Goal: Information Seeking & Learning: Learn about a topic

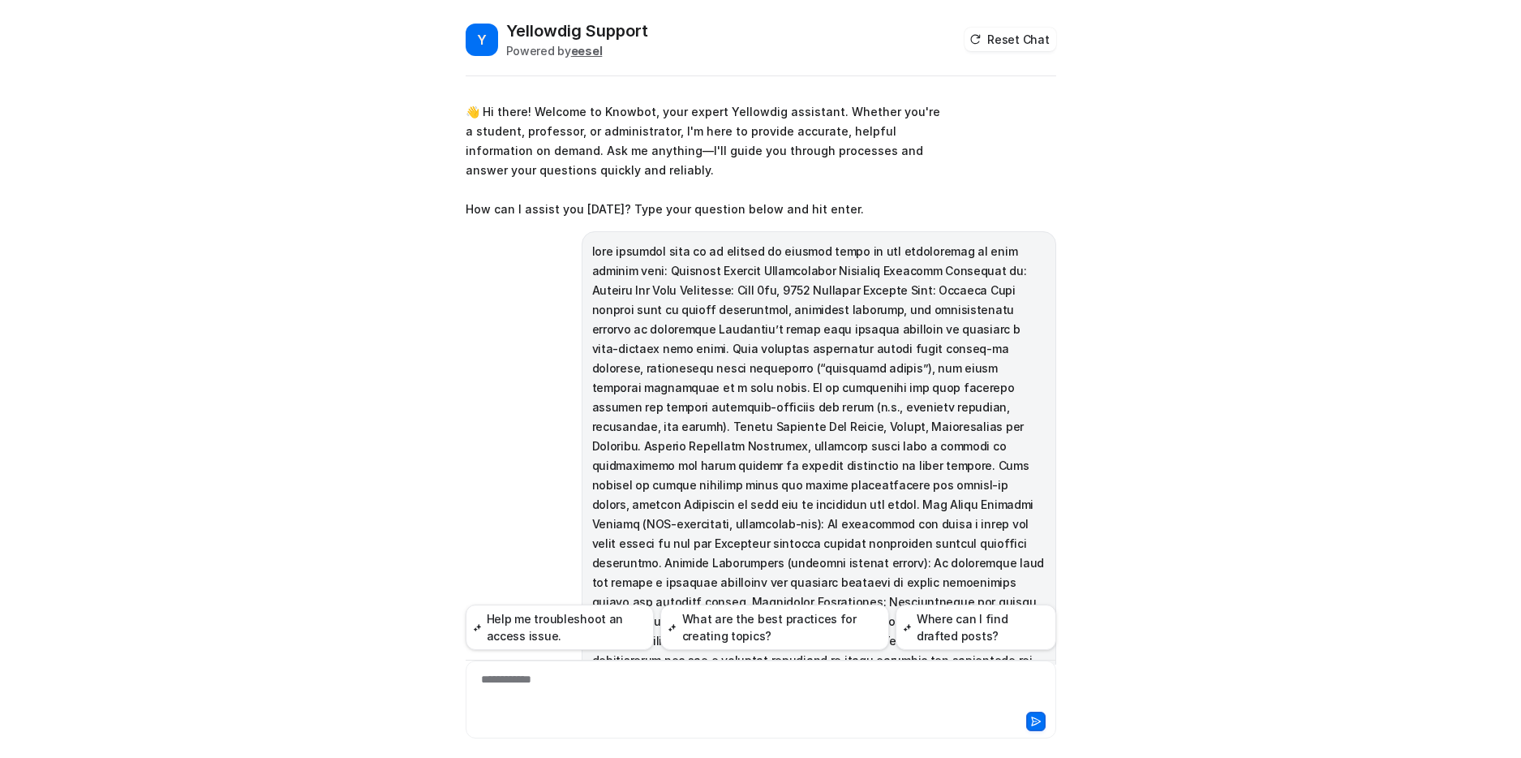
scroll to position [3163, 0]
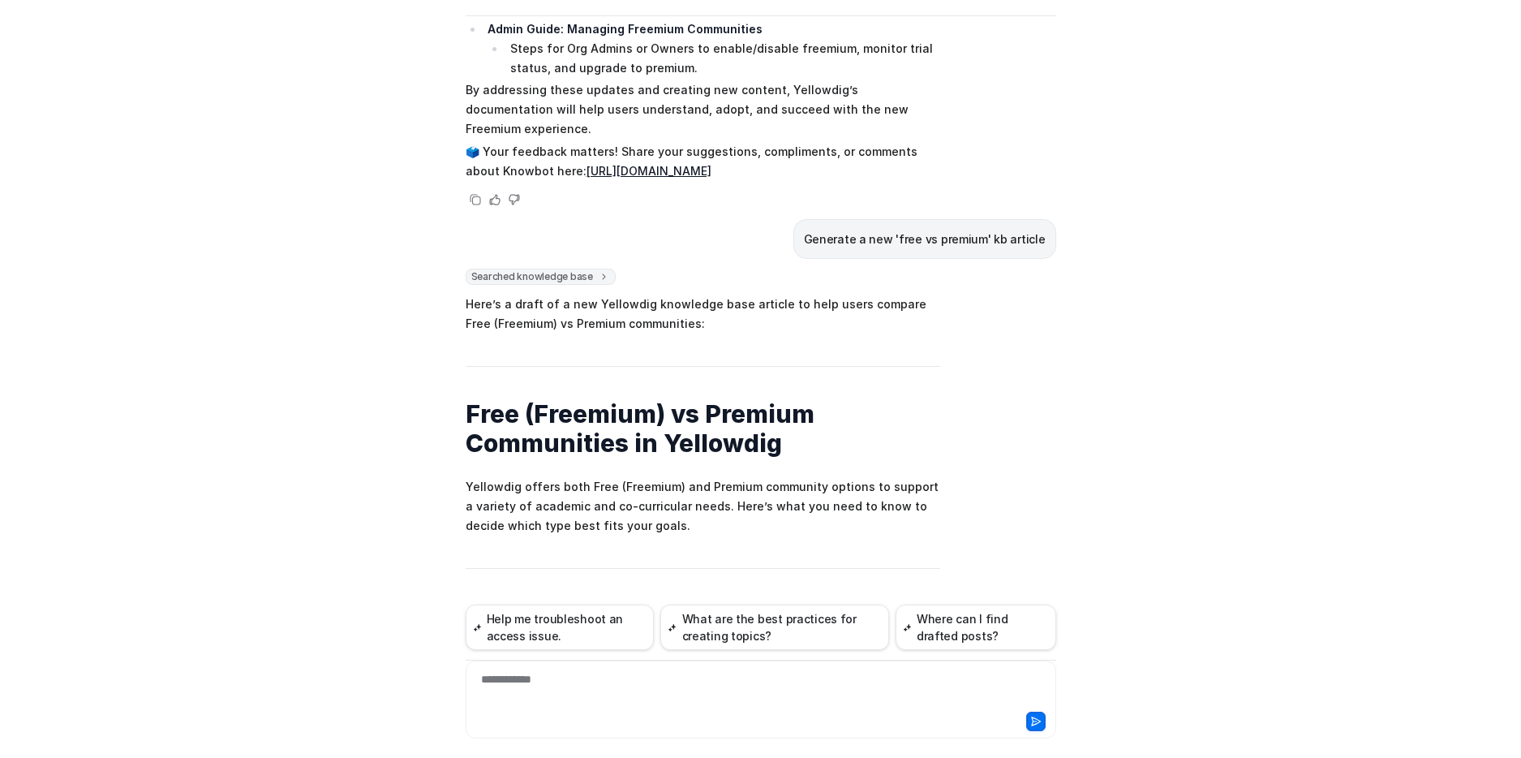
click at [559, 717] on div at bounding box center [761, 719] width 582 height 23
click at [571, 702] on div at bounding box center [761, 689] width 582 height 37
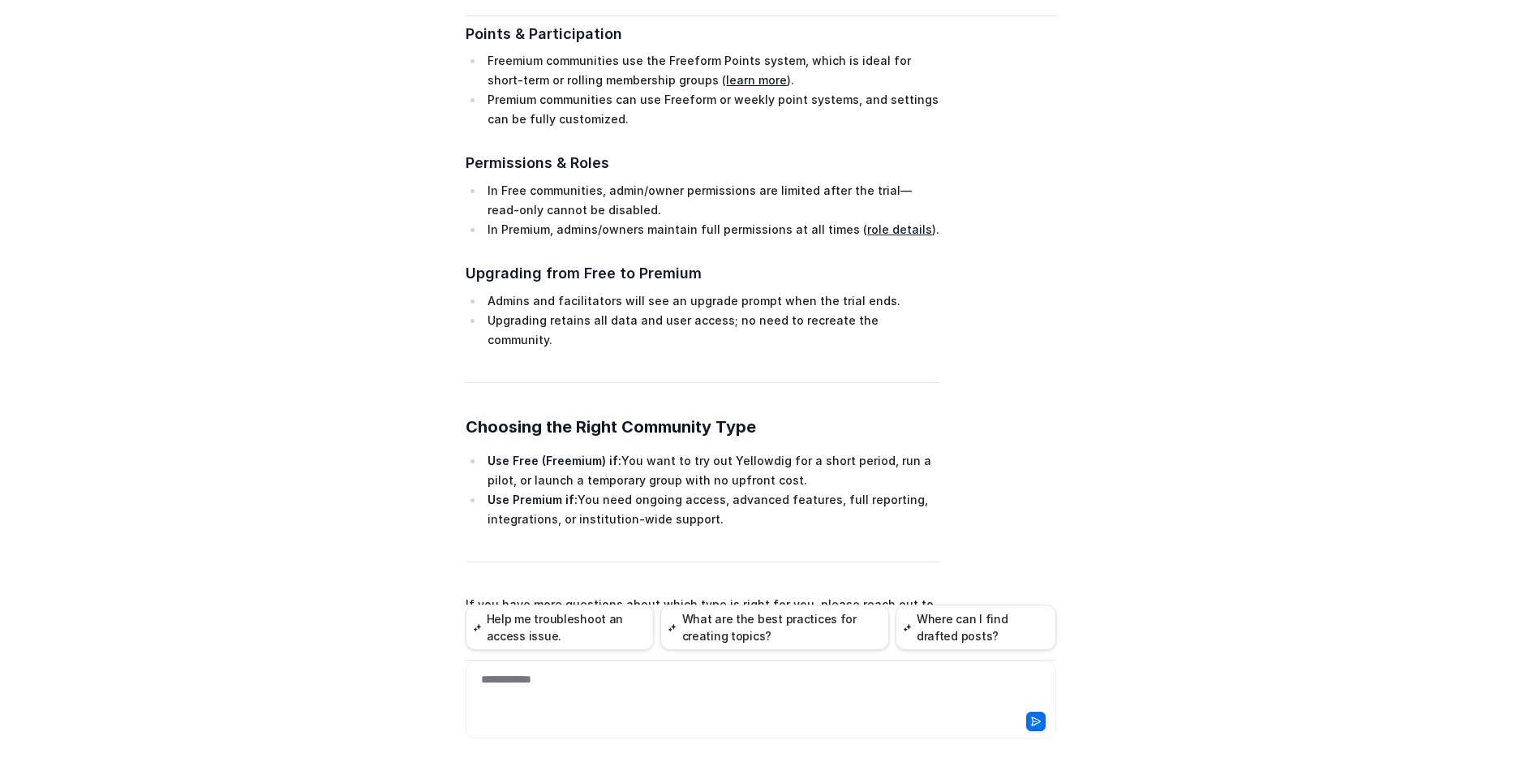
scroll to position [4570, 0]
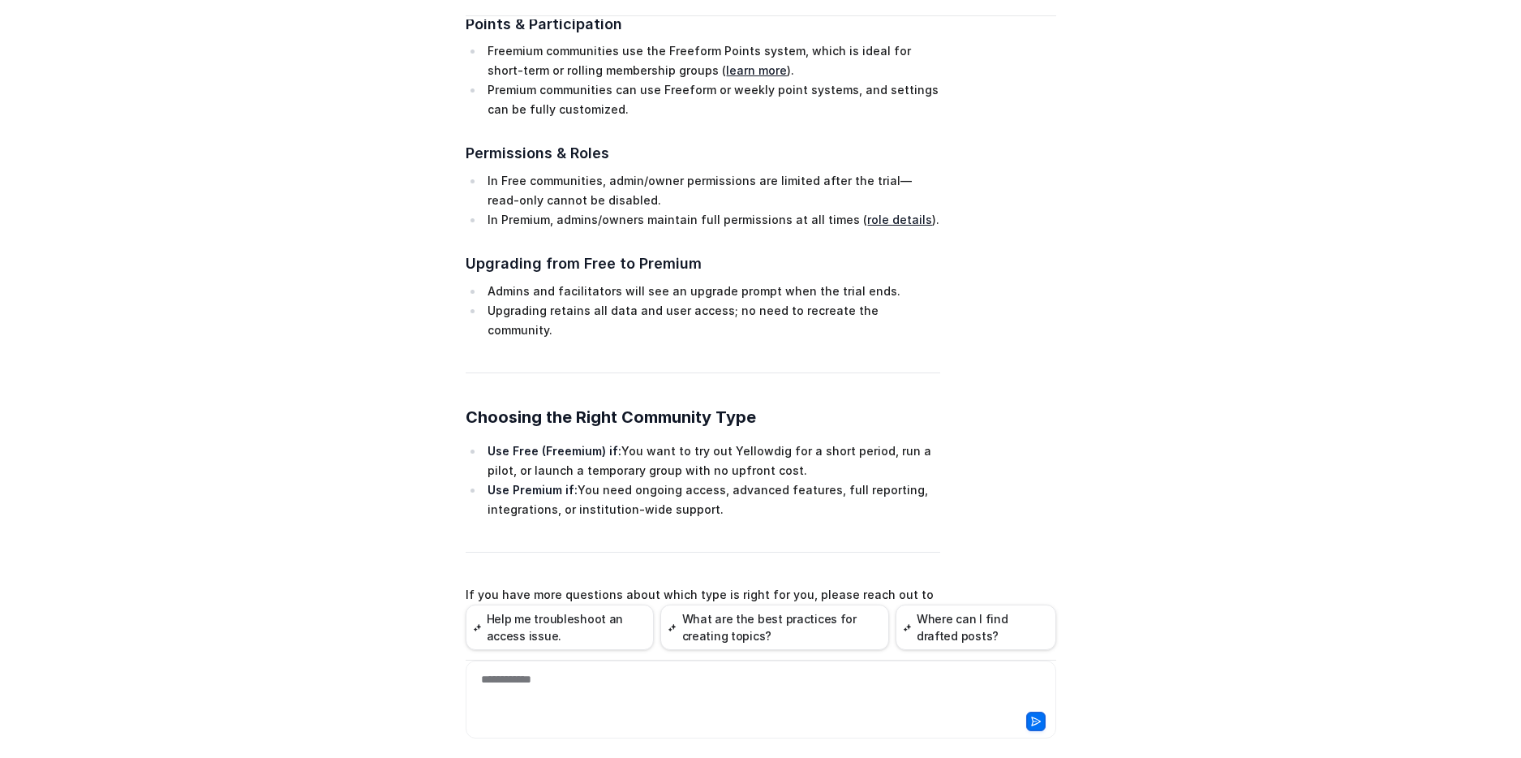
click at [733, 715] on p "add what will happen to the learner's experience after upgrade" at bounding box center [869, 724] width 352 height 19
drag, startPoint x: 720, startPoint y: 532, endPoint x: 1061, endPoint y: 514, distance: 341.1
click at [1062, 515] on div "Y Yellowdig Support Powered by eesel Reset Chat 👋 Hi there! Welcome to Knowbot,…" at bounding box center [761, 328] width 616 height 738
click at [600, 704] on div "add what will happen to the learner's experience after upgrade" at bounding box center [761, 724] width 590 height 40
click at [752, 704] on div "add what will happen to the learner's experience after upgrade" at bounding box center [869, 724] width 373 height 40
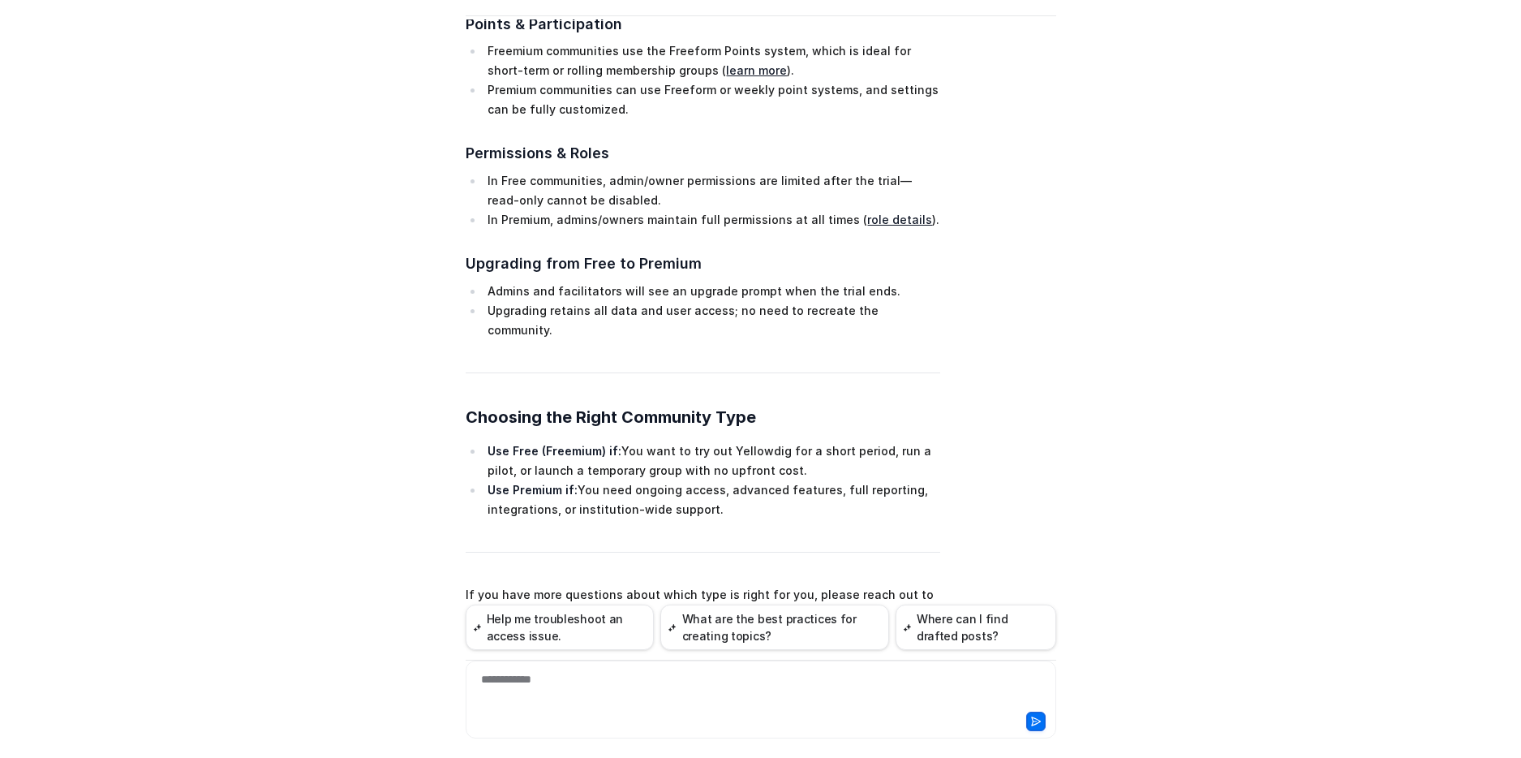
click at [752, 715] on p "add what will happen to the learner's experience after upgrade" at bounding box center [869, 724] width 352 height 19
click at [594, 666] on div "**********" at bounding box center [761, 699] width 590 height 78
click at [590, 680] on div at bounding box center [761, 689] width 582 height 37
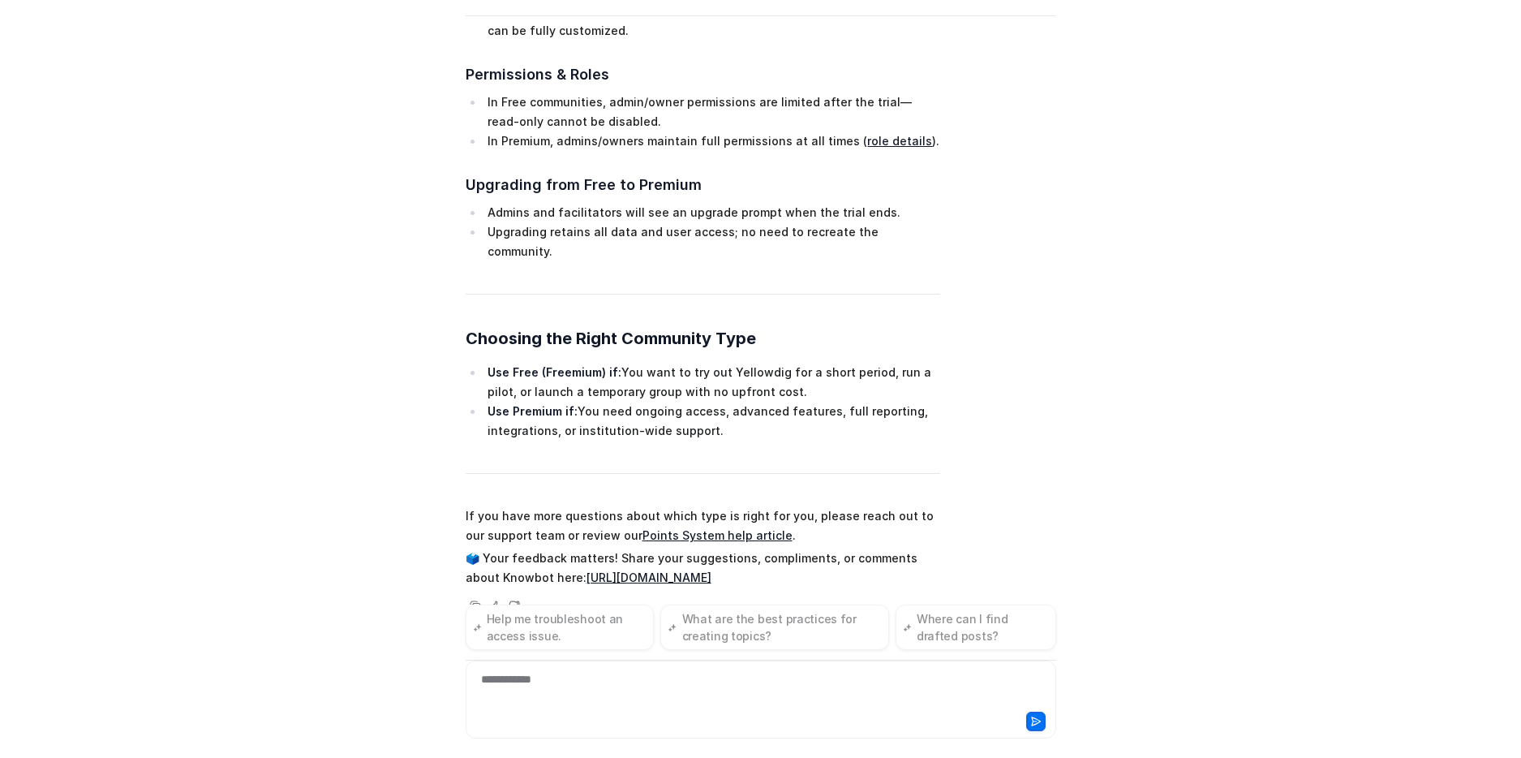
scroll to position [4655, 0]
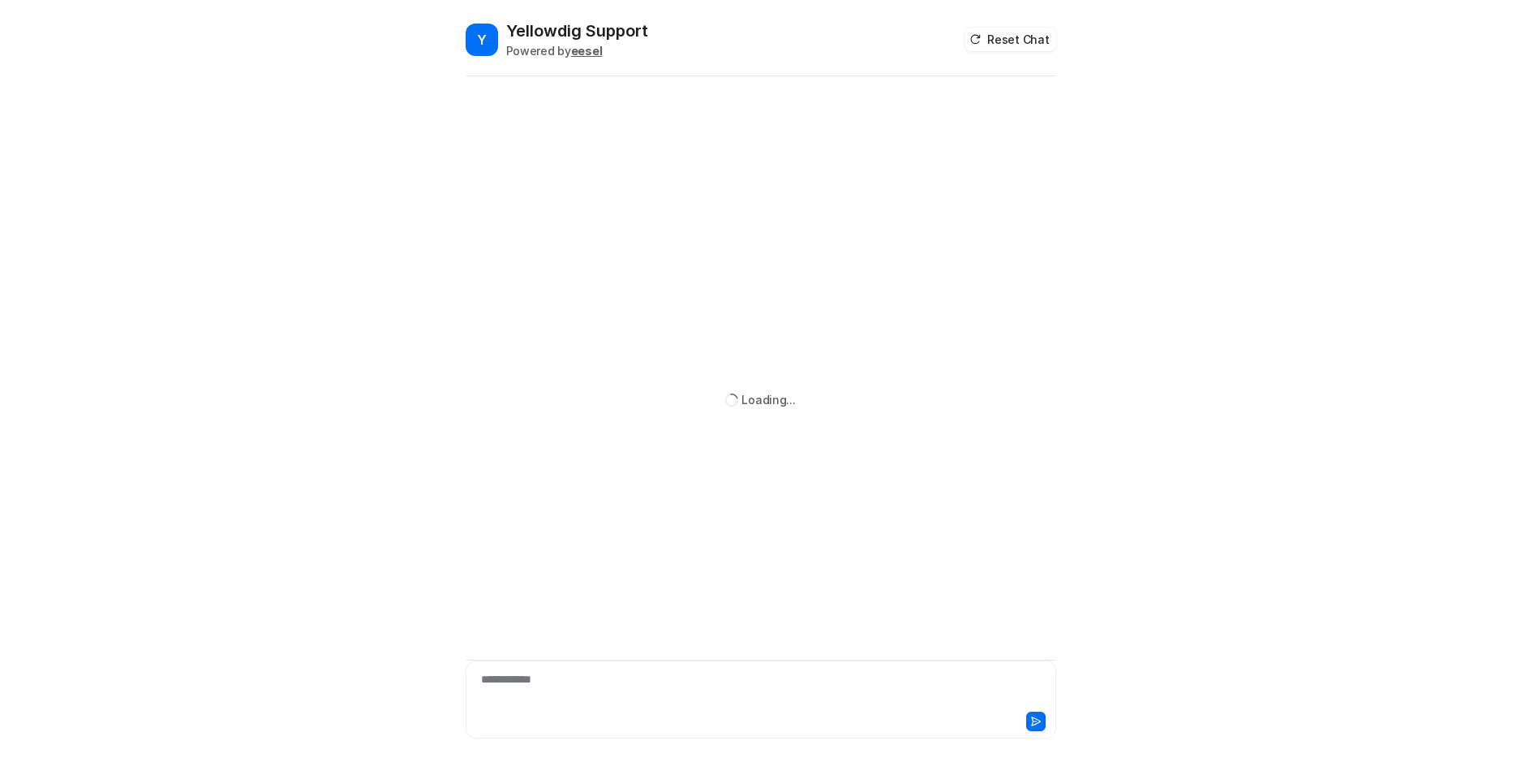
click at [650, 683] on div "**********" at bounding box center [761, 689] width 582 height 37
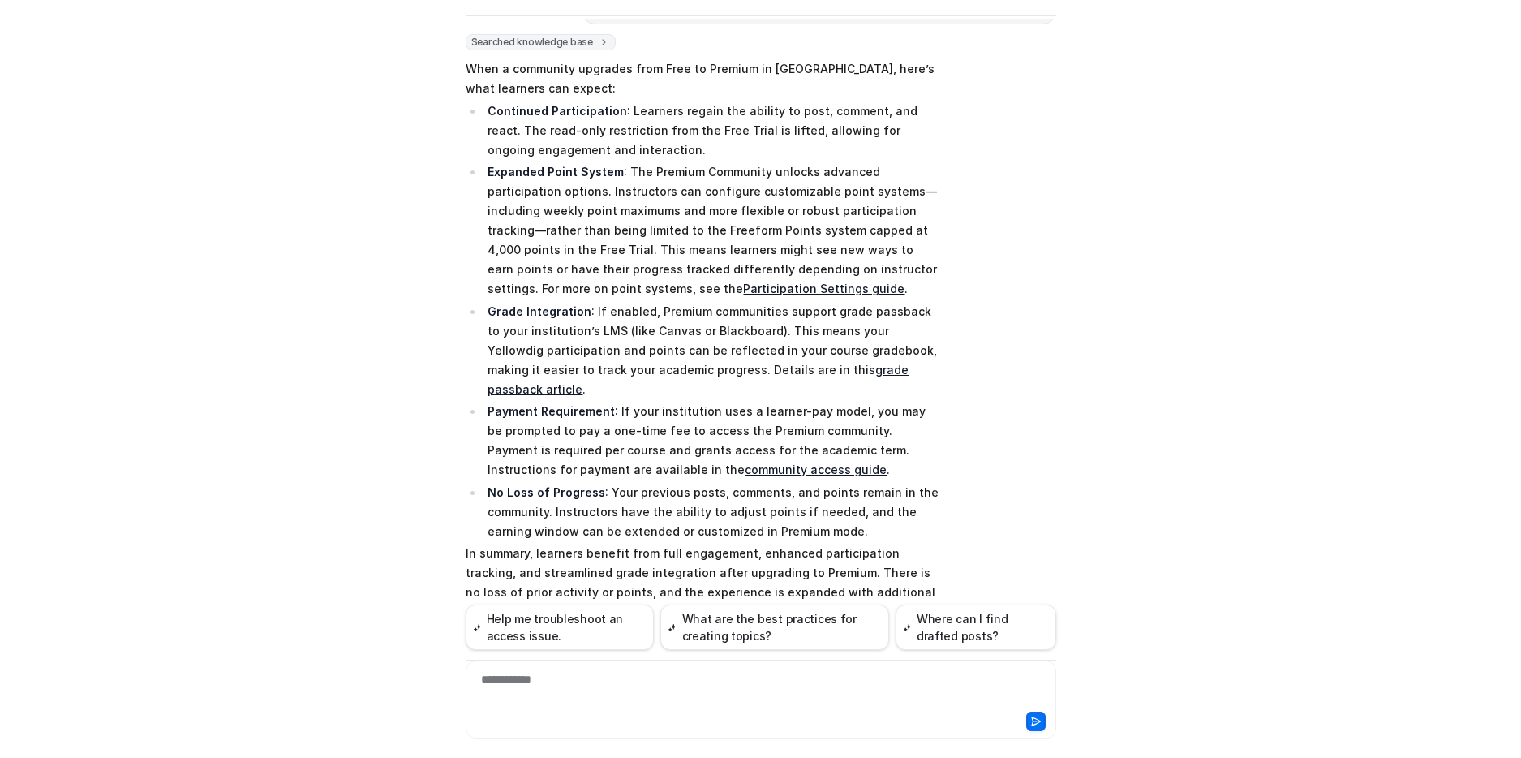
scroll to position [967, 0]
drag, startPoint x: 818, startPoint y: 479, endPoint x: 781, endPoint y: 483, distance: 37.5
click at [781, 484] on span "When a community upgrades from Free to Premium in [GEOGRAPHIC_DATA], here’s wha…" at bounding box center [703, 359] width 474 height 610
click at [788, 479] on p "No Loss of Progress : Your previous posts, comments, and points remain in the c…" at bounding box center [713, 508] width 452 height 58
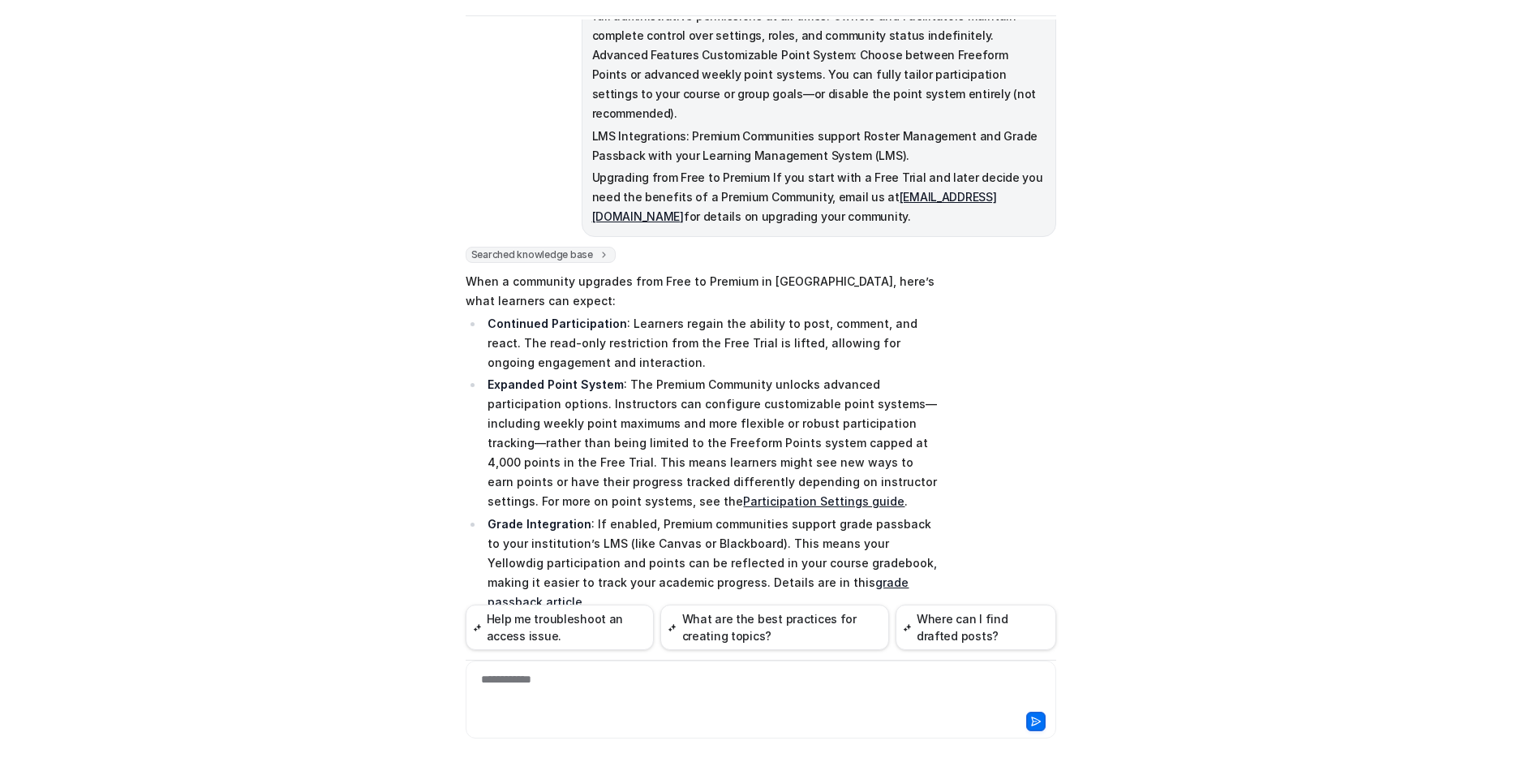
scroll to position [782, 0]
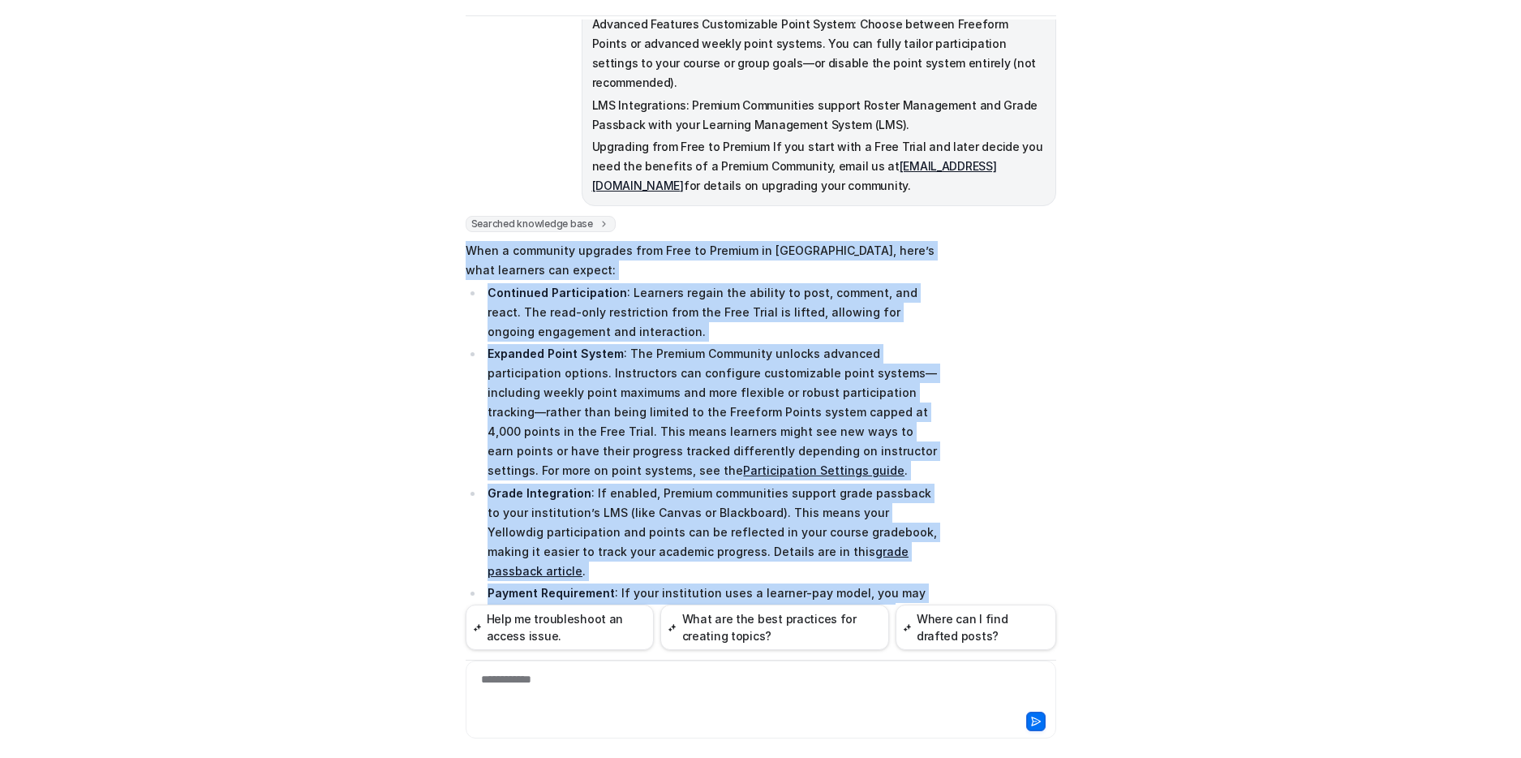
drag, startPoint x: 816, startPoint y: 474, endPoint x: 447, endPoint y: 216, distance: 450.2
click at [447, 216] on div "Y Yellowdig Support Powered by eesel Reset Chat 👋 Hi there! Welcome to Knowbot,…" at bounding box center [760, 379] width 1521 height 758
copy span "Lore i dolorsita consecte adip Elit se Doeiusm te Incididun, utla’e dolo magnaa…"
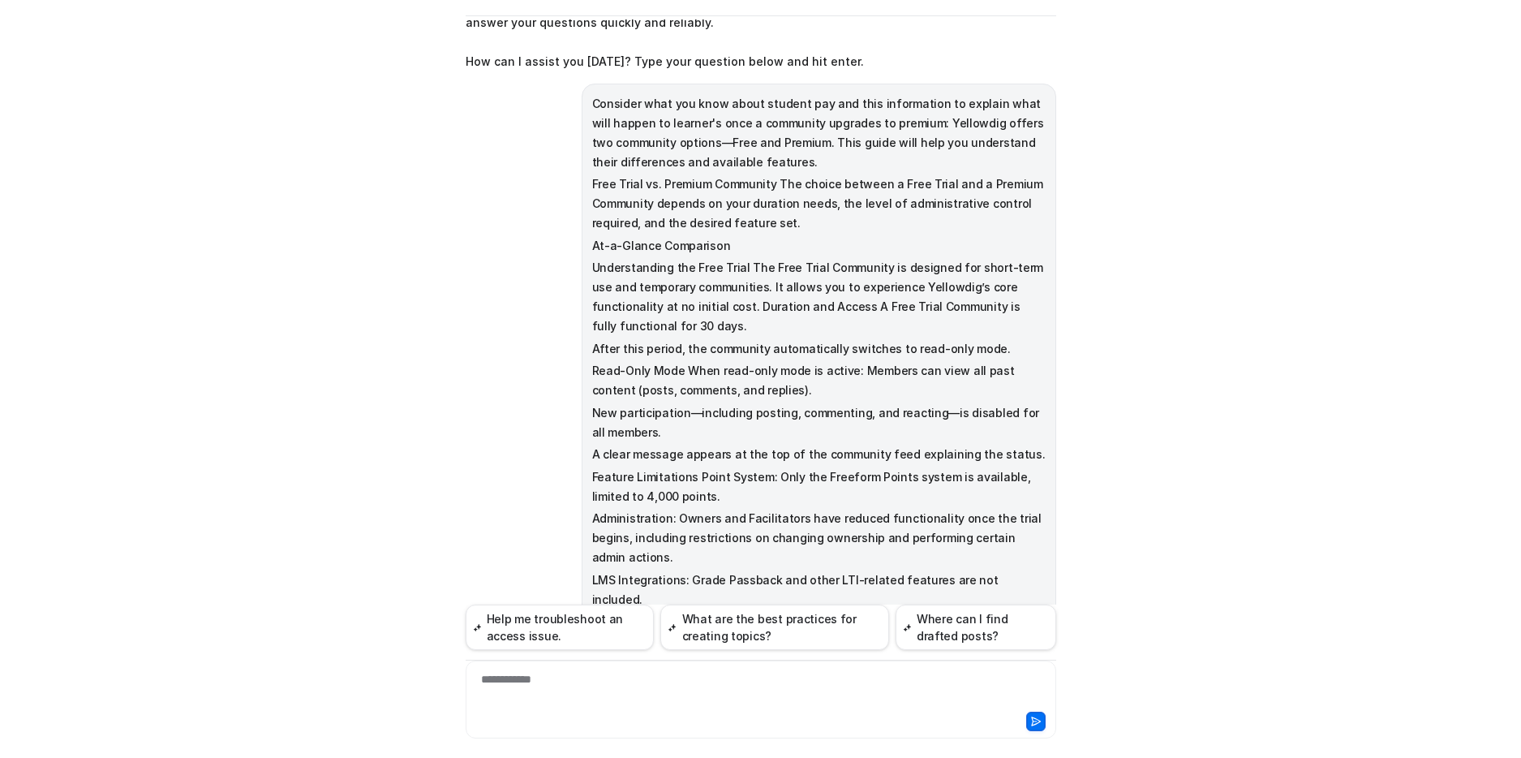
scroll to position [0, 0]
